Goal: Use online tool/utility: Utilize a website feature to perform a specific function

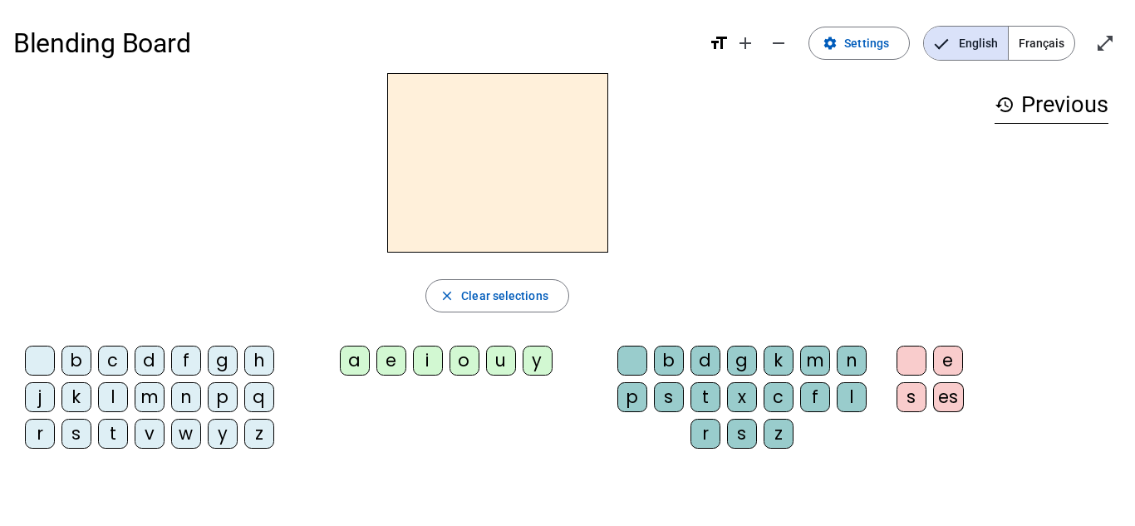
click at [181, 435] on div "w" at bounding box center [186, 434] width 30 height 30
click at [353, 355] on div "a" at bounding box center [355, 361] width 30 height 30
click at [663, 367] on div "b" at bounding box center [669, 361] width 30 height 30
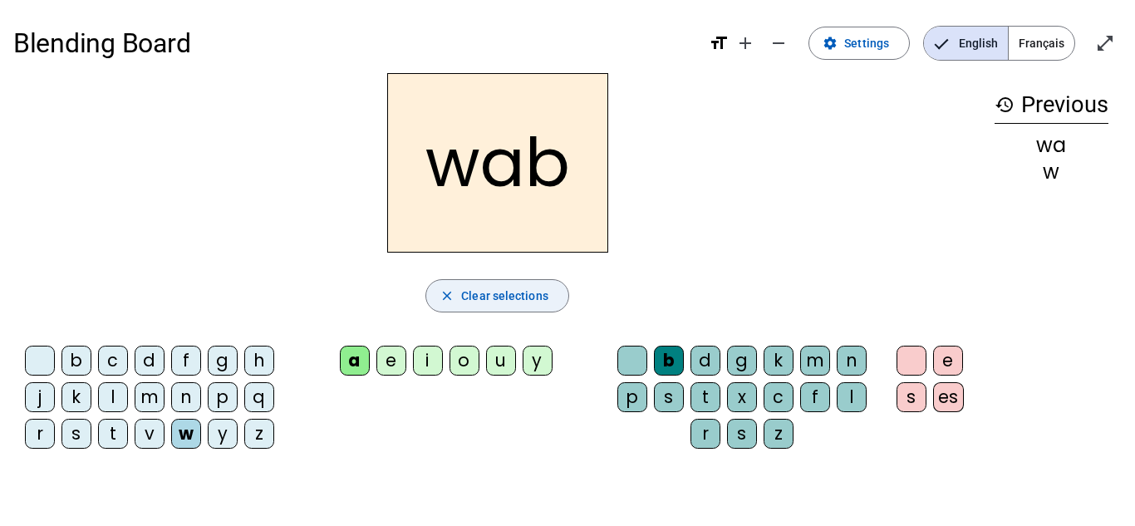
click at [507, 293] on span "Clear selections" at bounding box center [504, 296] width 87 height 20
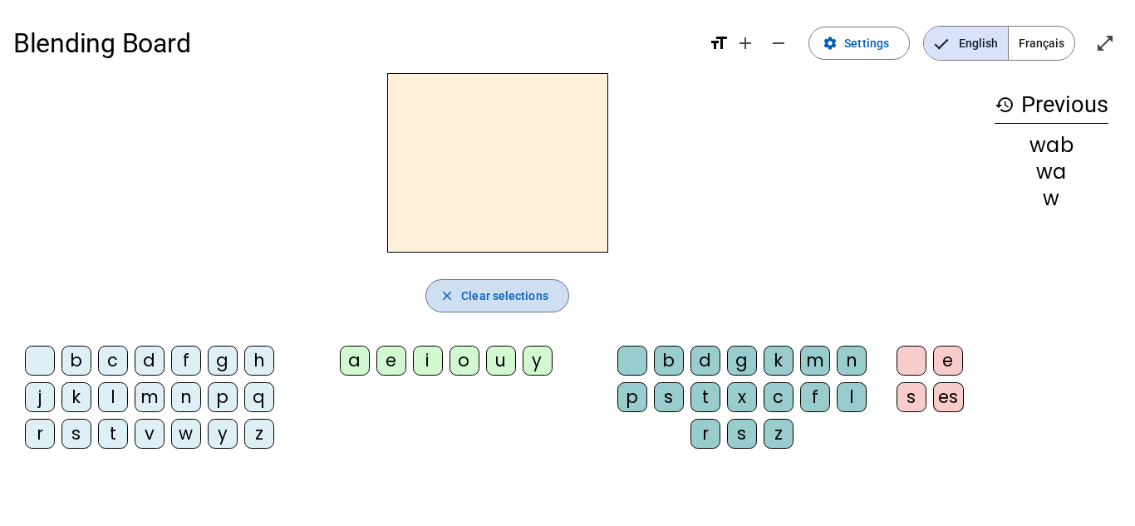
click at [511, 299] on span "Clear selections" at bounding box center [504, 296] width 87 height 20
click at [1066, 108] on h3 "history Previous" at bounding box center [1052, 104] width 114 height 37
click at [76, 431] on div "s" at bounding box center [76, 434] width 30 height 30
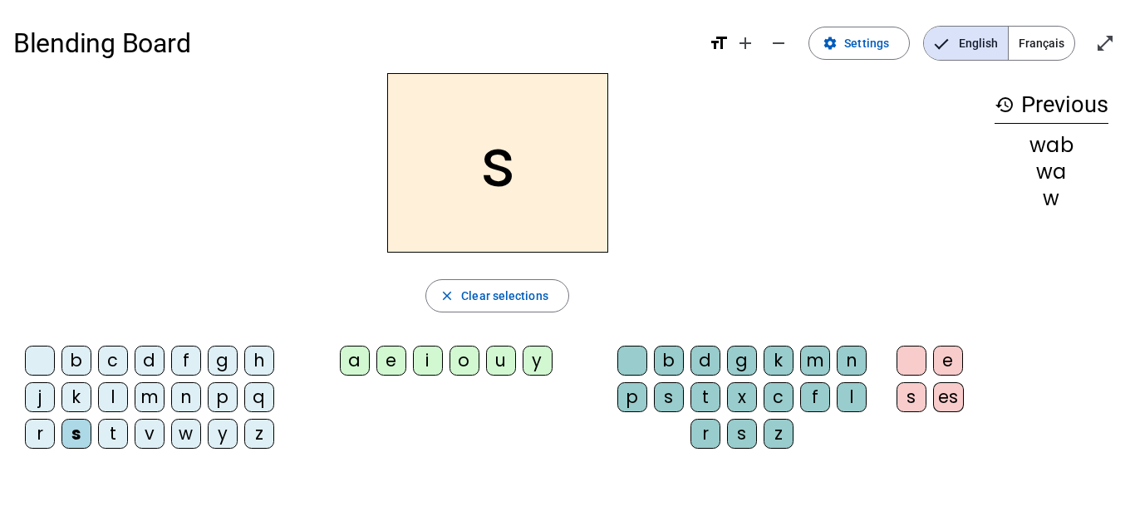
click at [354, 354] on div "a" at bounding box center [355, 361] width 30 height 30
click at [779, 393] on div "c" at bounding box center [779, 397] width 30 height 30
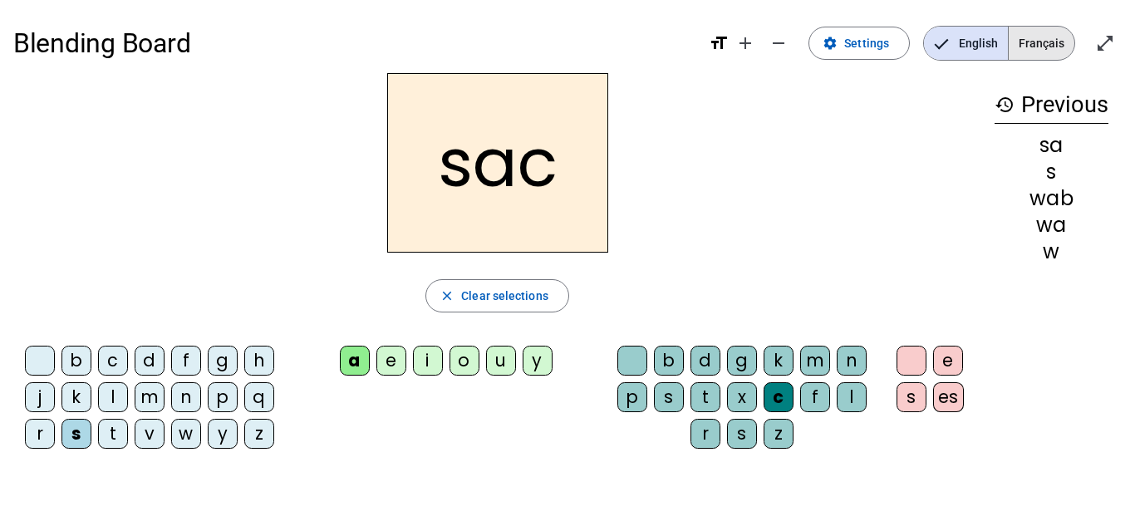
click at [1039, 47] on span "Français" at bounding box center [1042, 43] width 66 height 33
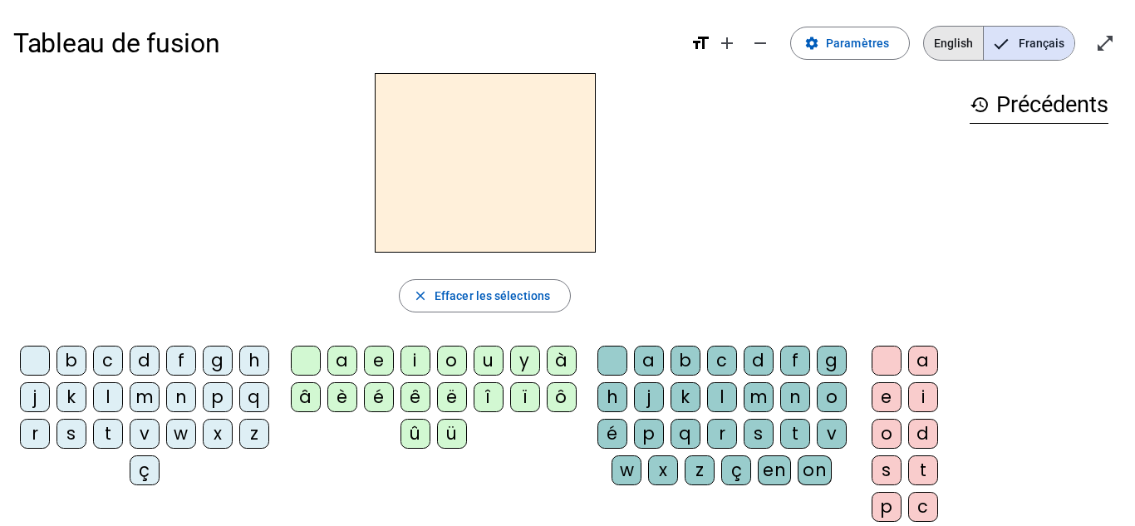
click at [936, 49] on span "English" at bounding box center [953, 43] width 59 height 33
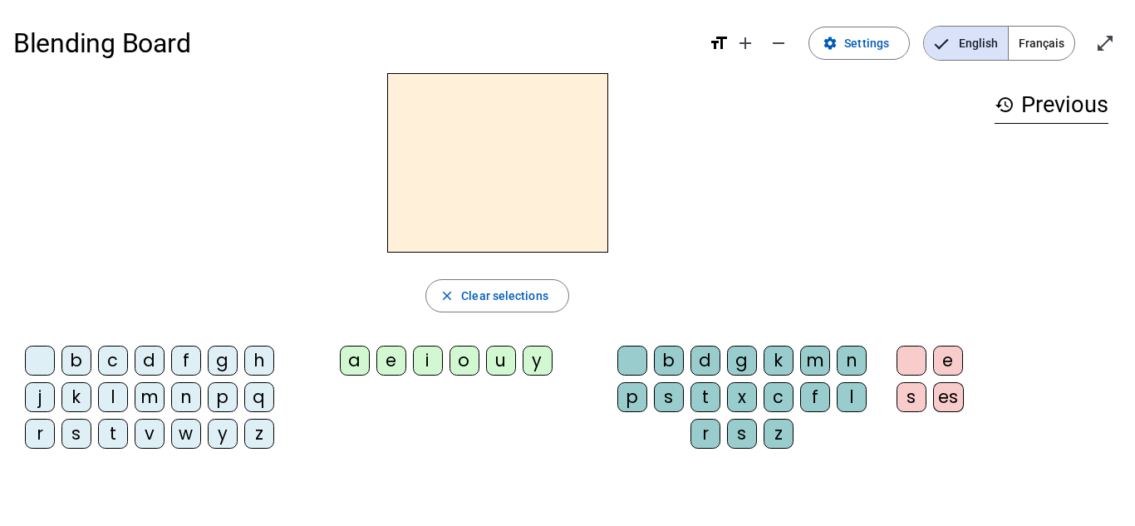
click at [950, 402] on div "es" at bounding box center [948, 397] width 31 height 30
click at [214, 437] on div "y" at bounding box center [223, 434] width 30 height 30
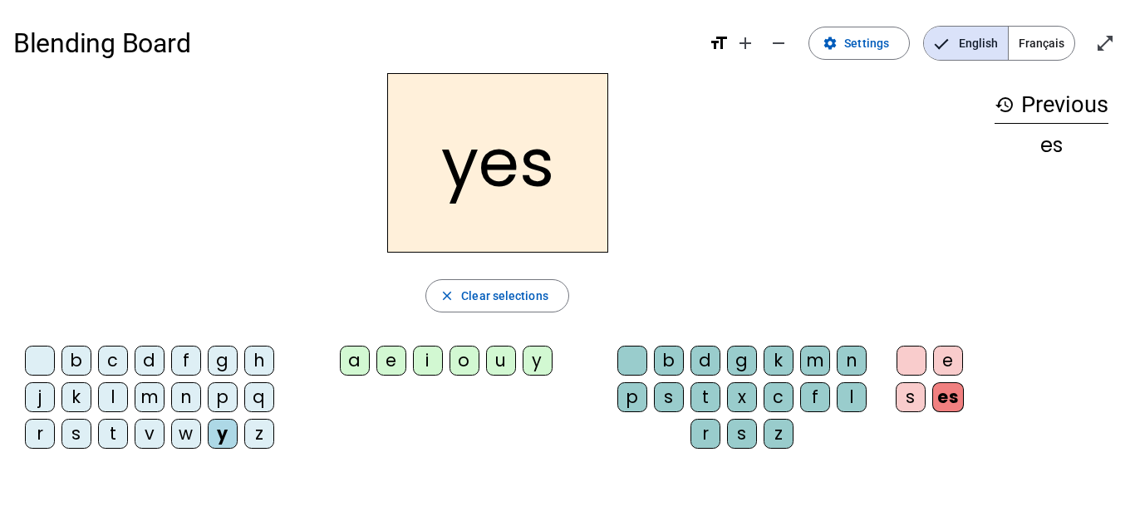
click at [1044, 37] on span "Français" at bounding box center [1042, 43] width 66 height 33
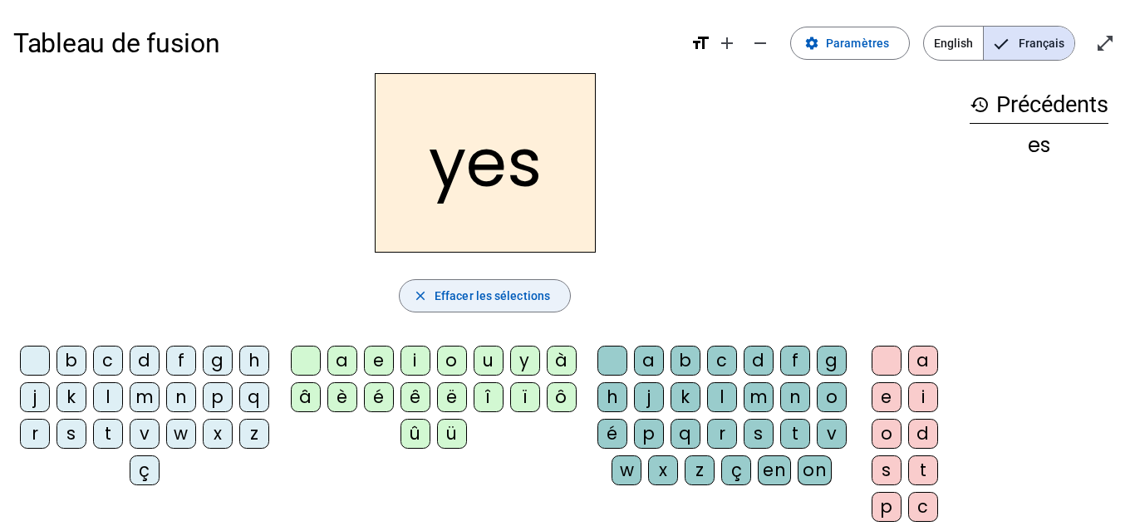
click at [523, 298] on span "Effacer les sélections" at bounding box center [492, 296] width 115 height 20
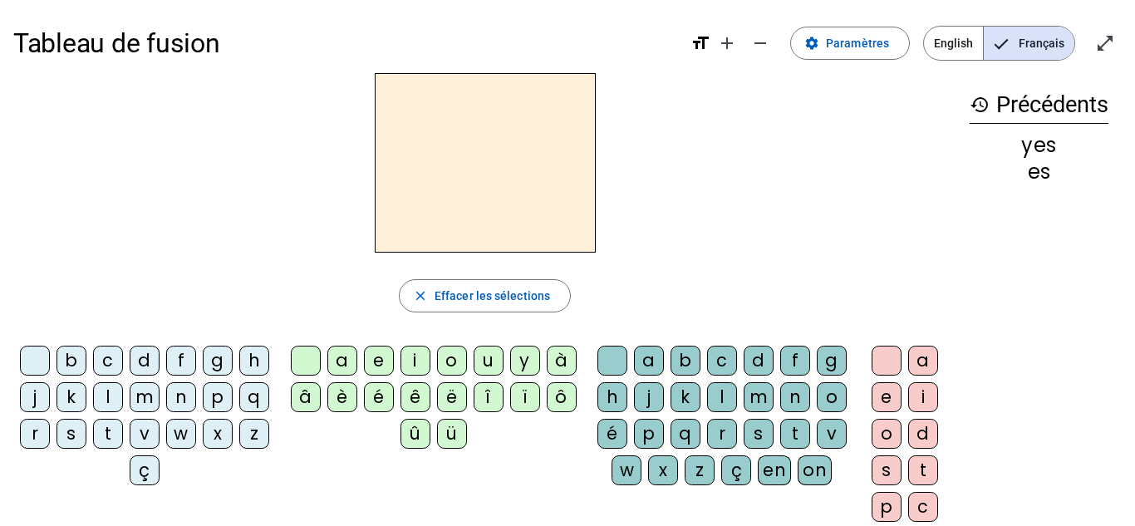
click at [86, 428] on div "s" at bounding box center [71, 434] width 30 height 30
click at [345, 359] on div "a" at bounding box center [342, 361] width 30 height 30
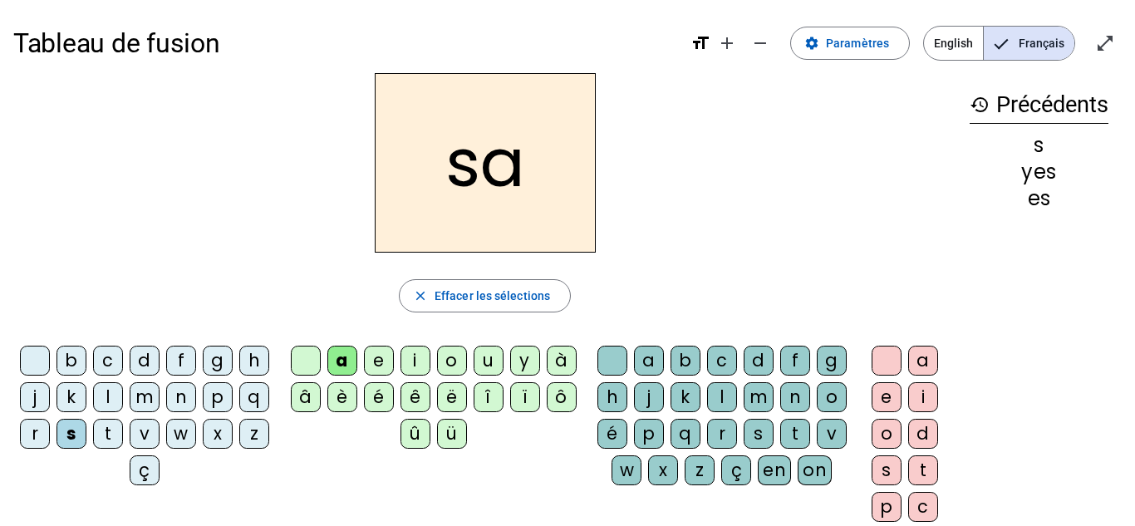
click at [918, 502] on div "c" at bounding box center [923, 507] width 30 height 30
